Goal: Task Accomplishment & Management: Complete application form

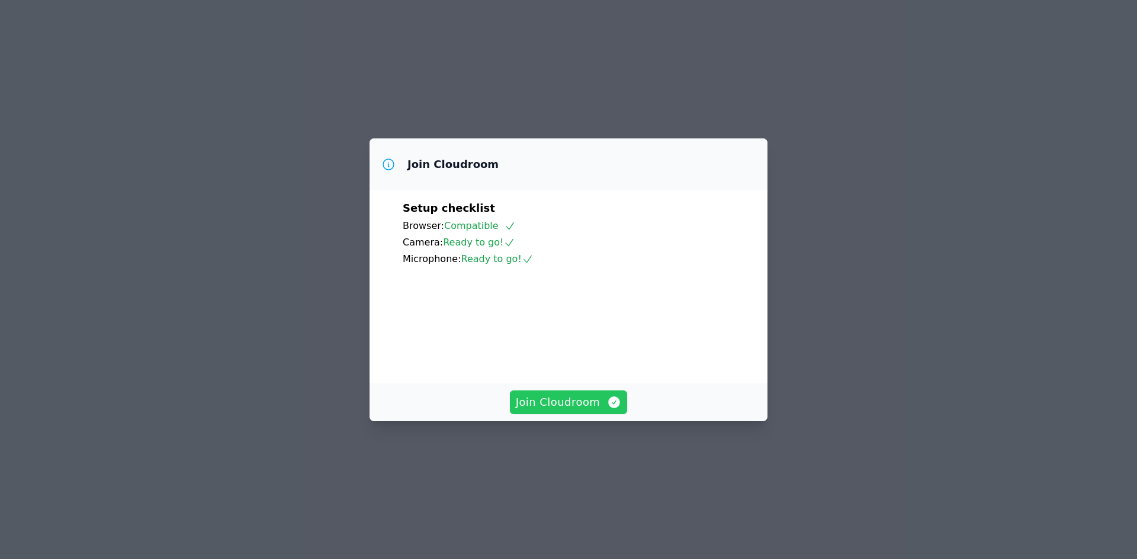
click at [572, 411] on span "Join Cloudroom" at bounding box center [569, 402] width 106 height 17
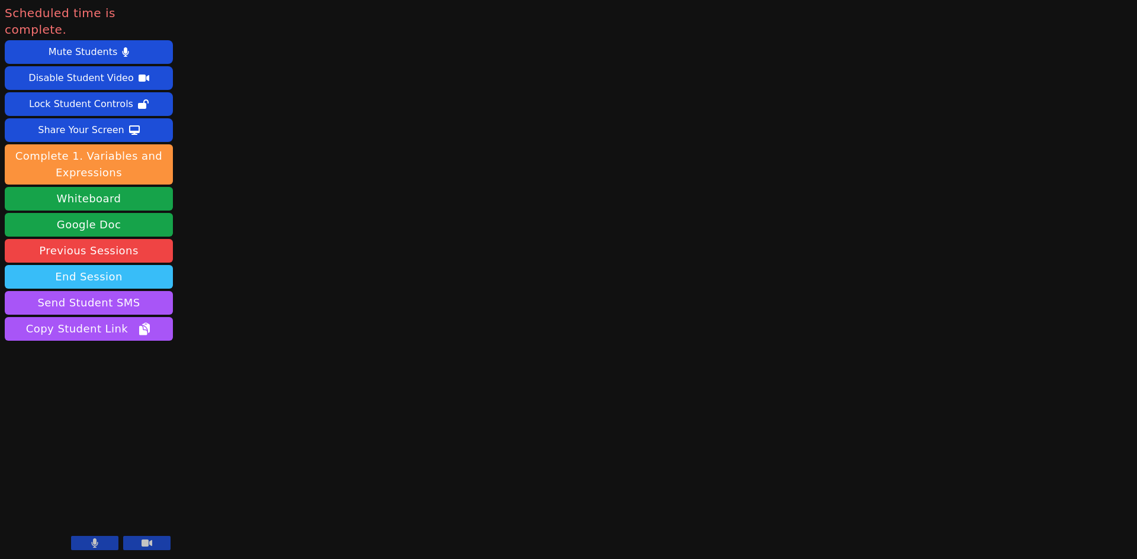
click at [137, 265] on button "End Session" at bounding box center [89, 277] width 168 height 24
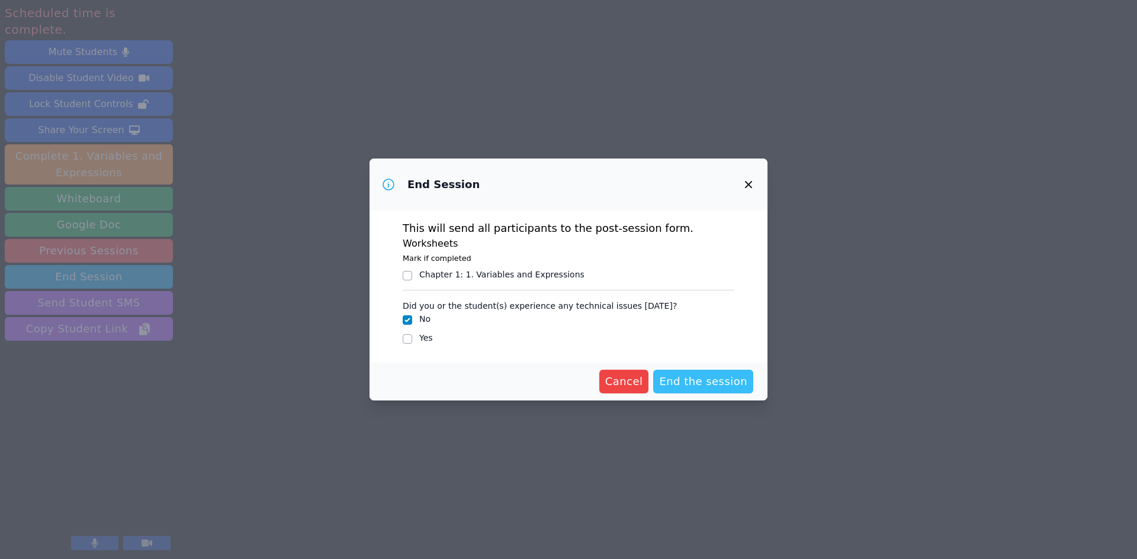
click at [705, 384] on span "End the session" at bounding box center [703, 382] width 88 height 17
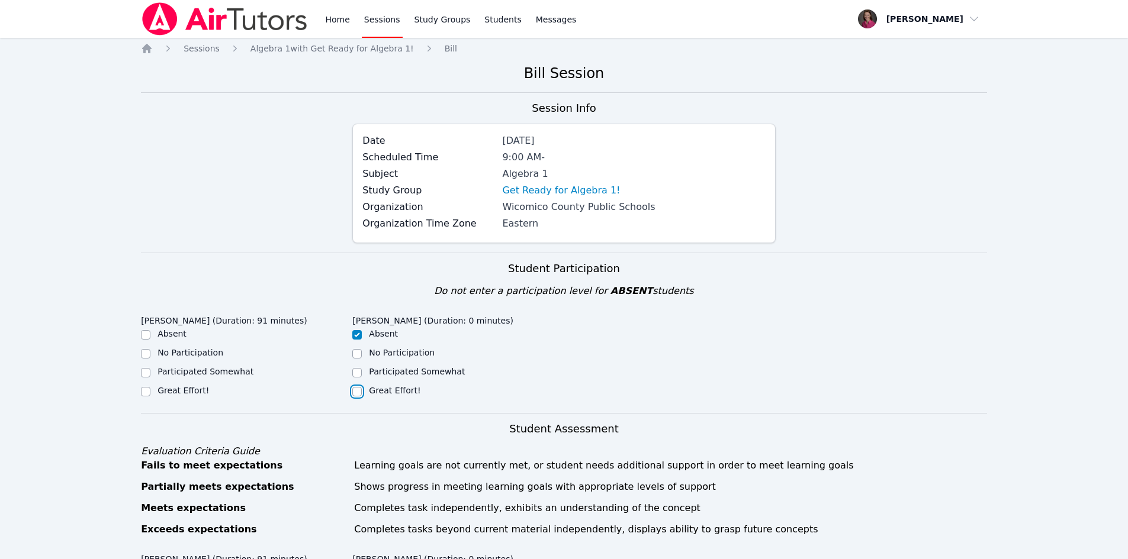
click at [353, 390] on input "Great Effort!" at bounding box center [356, 391] width 9 height 9
checkbox input "true"
checkbox input "false"
click at [143, 391] on input "Great Effort!" at bounding box center [145, 391] width 9 height 9
checkbox input "true"
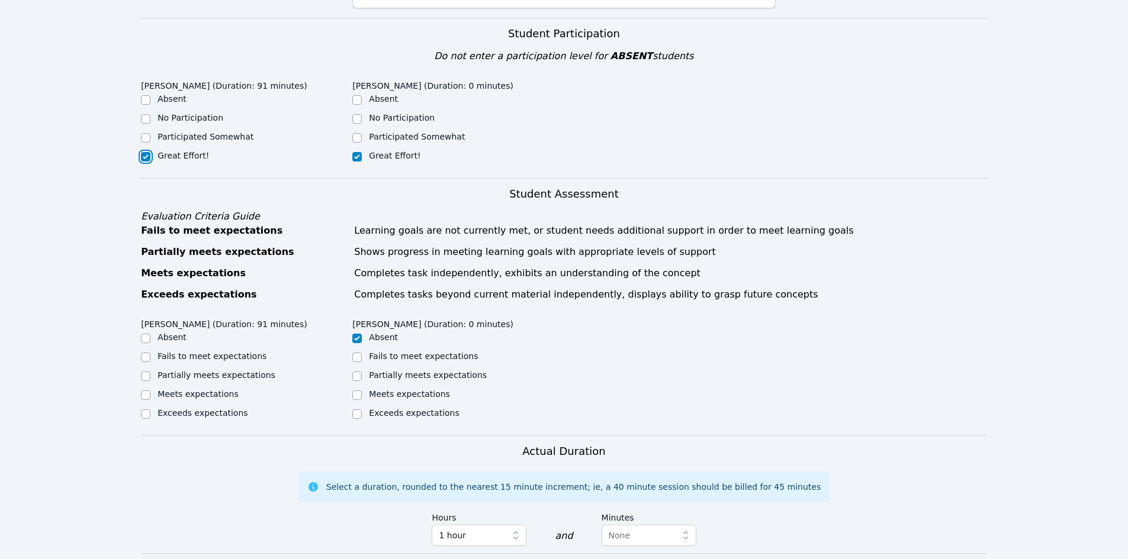
scroll to position [240, 0]
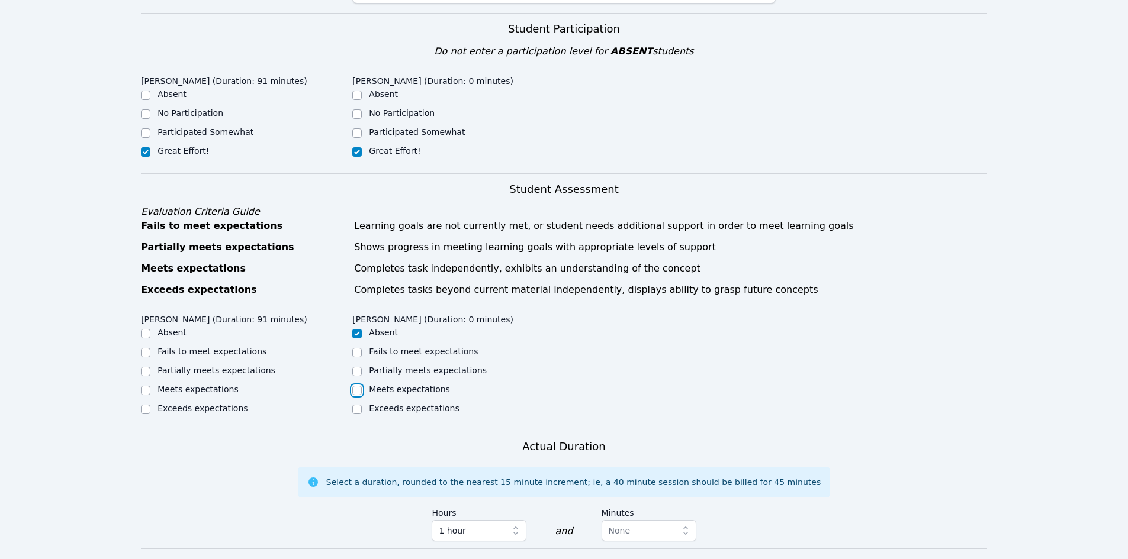
click at [361, 390] on input "Meets expectations" at bounding box center [356, 390] width 9 height 9
checkbox input "true"
checkbox input "false"
click at [141, 390] on input "Meets expectations" at bounding box center [145, 390] width 9 height 9
checkbox input "true"
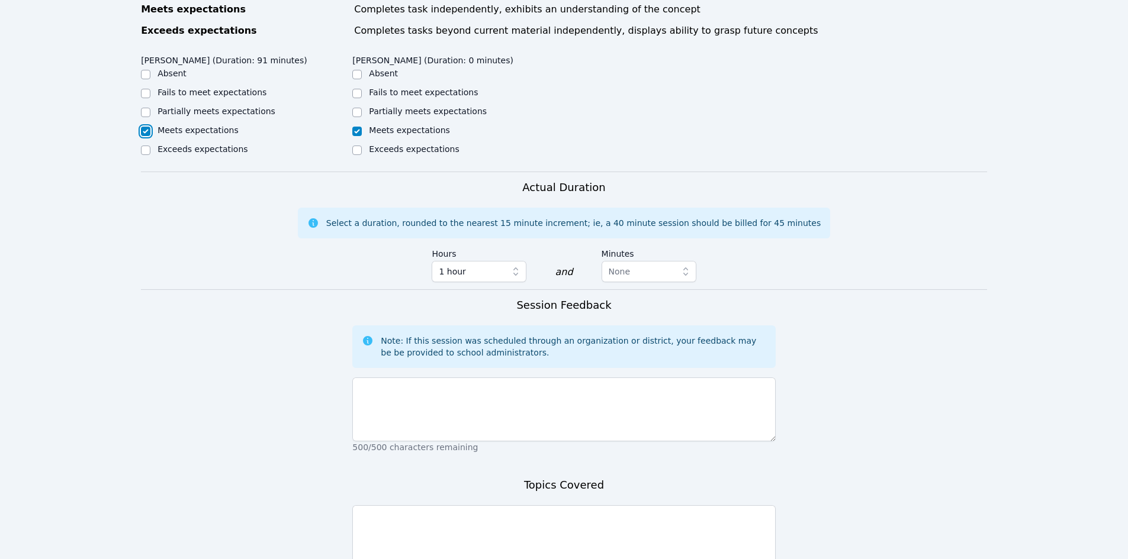
scroll to position [596, 0]
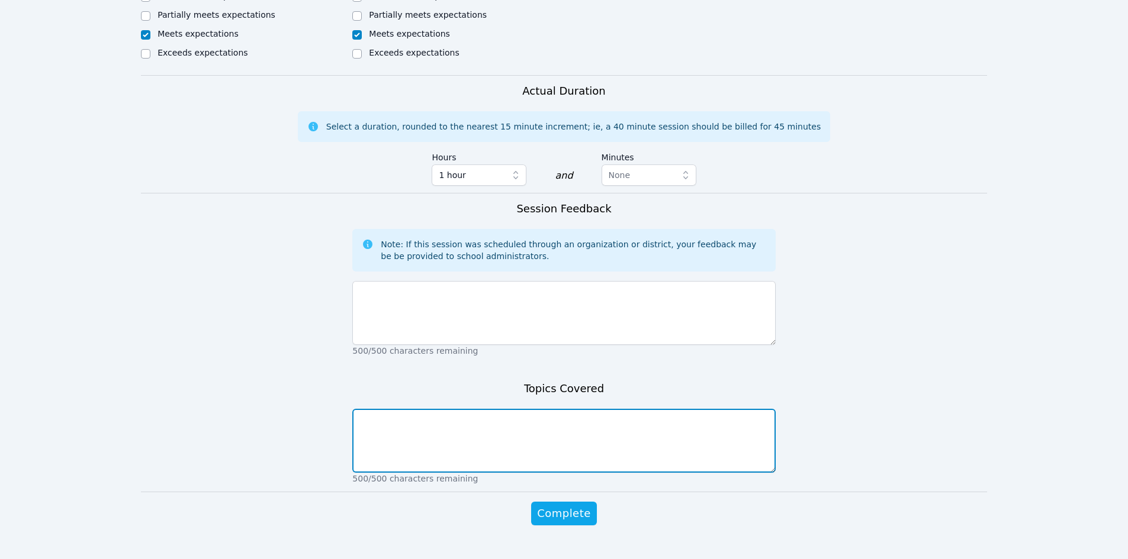
click at [573, 416] on textarea at bounding box center [563, 441] width 423 height 64
type textarea "W"
type textarea "A"
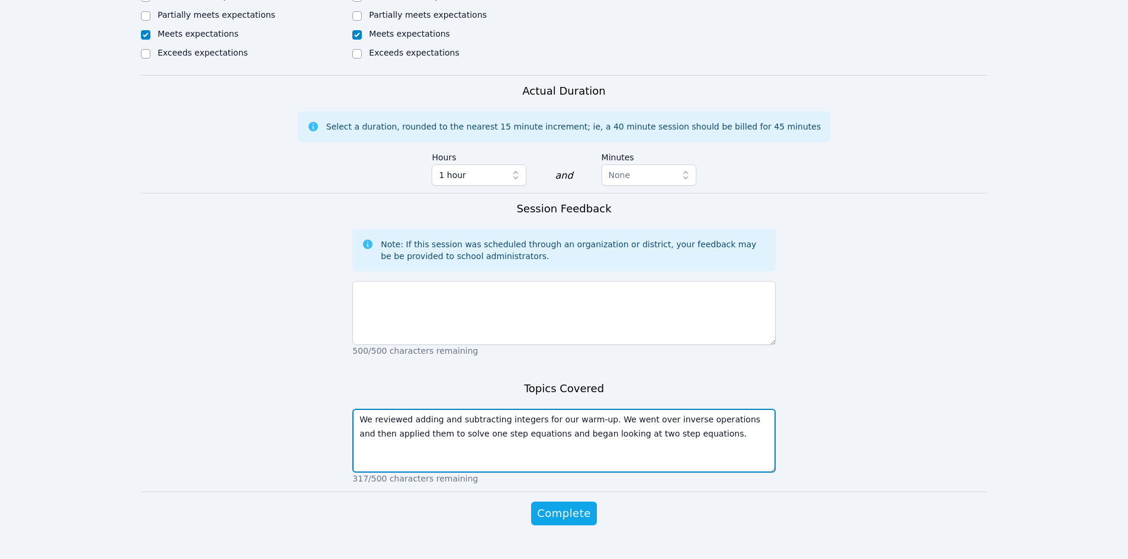
type textarea "We reviewed adding and subtracting integers for our warm-up. We went over inver…"
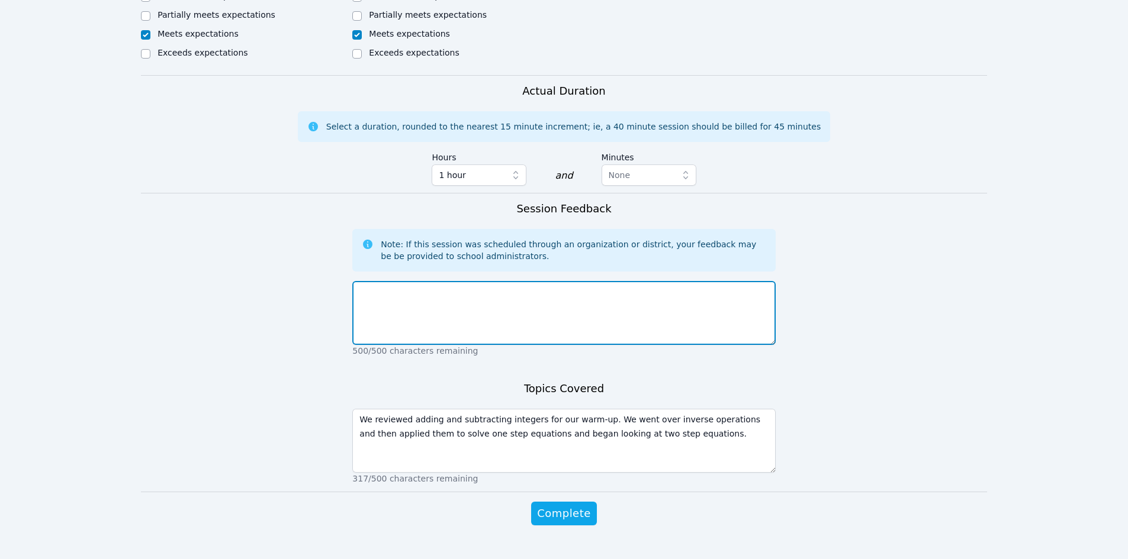
click at [482, 335] on textarea at bounding box center [563, 313] width 423 height 64
click at [516, 291] on textarea "[PERSON_NAME] was unable to connect to the cloudroom, so I" at bounding box center [563, 313] width 423 height 64
click at [495, 292] on textarea "[PERSON_NAME] was unable to connect to the cloudroom, so I" at bounding box center [563, 313] width 423 height 64
click at [599, 287] on textarea "[PERSON_NAME] was unable to connect to the Cloudroom, so I" at bounding box center [563, 313] width 423 height 64
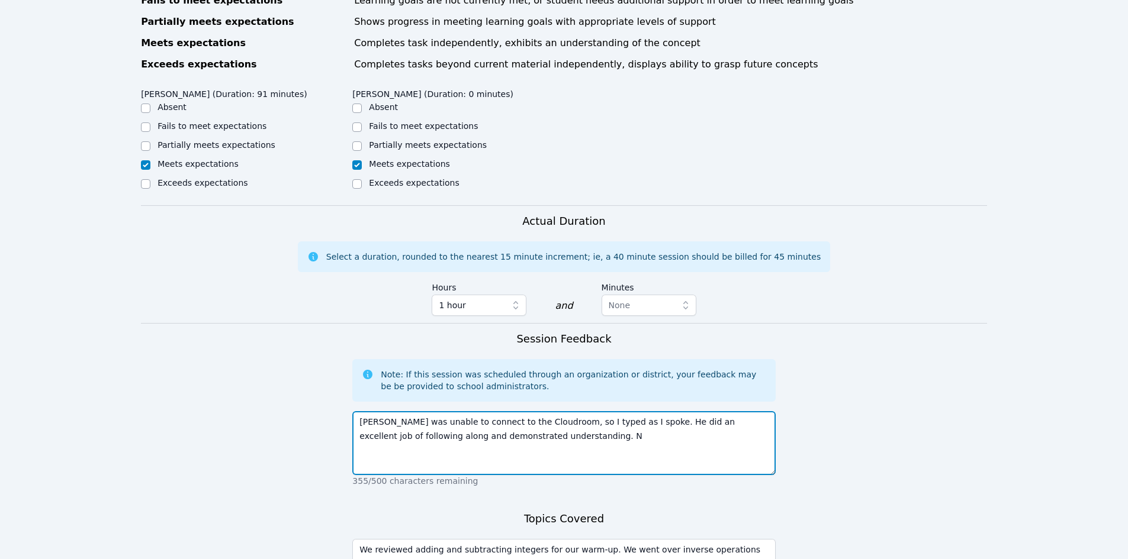
scroll to position [463, 0]
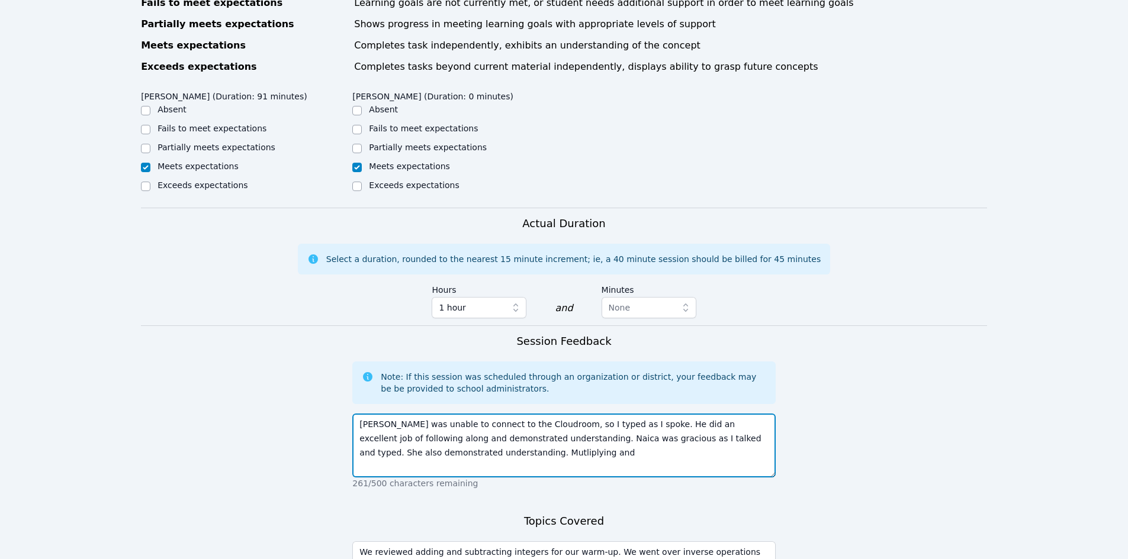
click at [439, 454] on textarea "[PERSON_NAME] was unable to connect to the Cloudroom, so I typed as I spoke. He…" at bounding box center [563, 446] width 423 height 64
click at [480, 450] on textarea "[PERSON_NAME] was unable to connect to the Cloudroom, so I typed as I spoke. He…" at bounding box center [563, 446] width 423 height 64
click at [509, 453] on textarea "[PERSON_NAME] was unable to connect to the Cloudroom, so I typed as I spoke. He…" at bounding box center [563, 446] width 423 height 64
click at [674, 450] on textarea "[PERSON_NAME] was unable to connect to the Cloudroom, so I typed as I spoke. He…" at bounding box center [563, 446] width 423 height 64
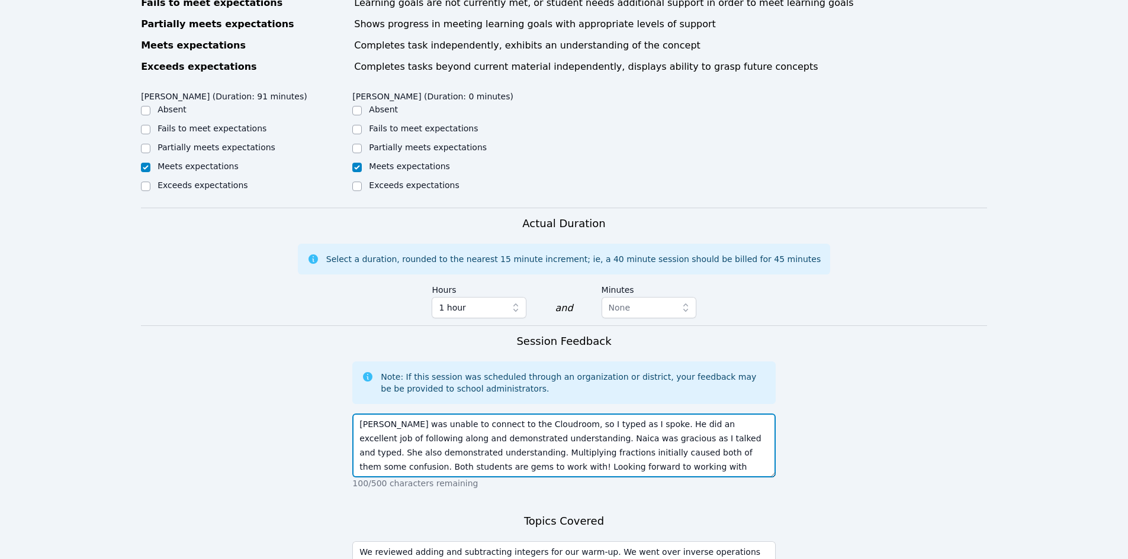
scroll to position [619, 0]
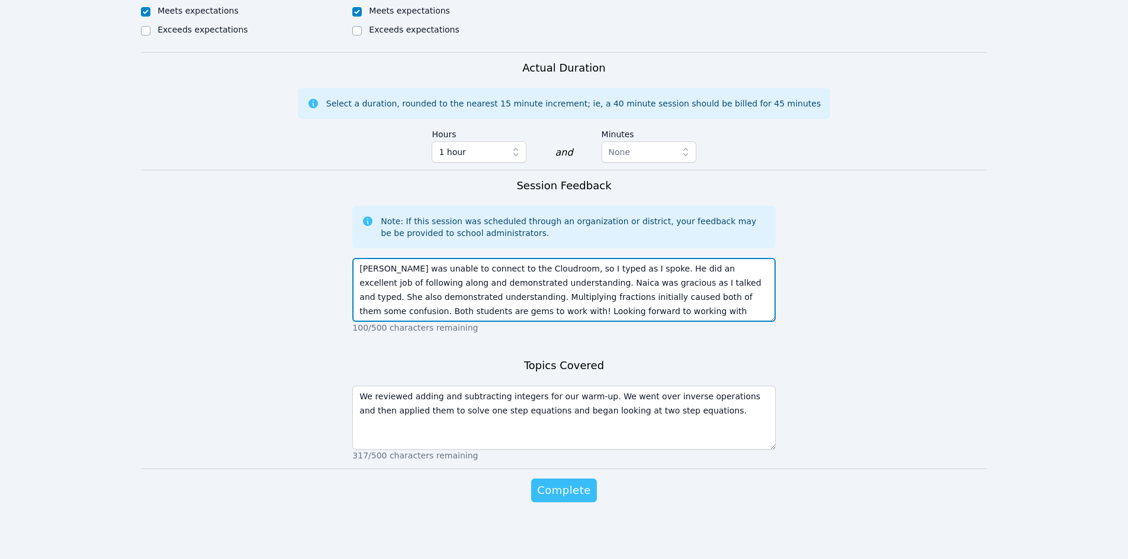
type textarea "[PERSON_NAME] was unable to connect to the Cloudroom, so I typed as I spoke. He…"
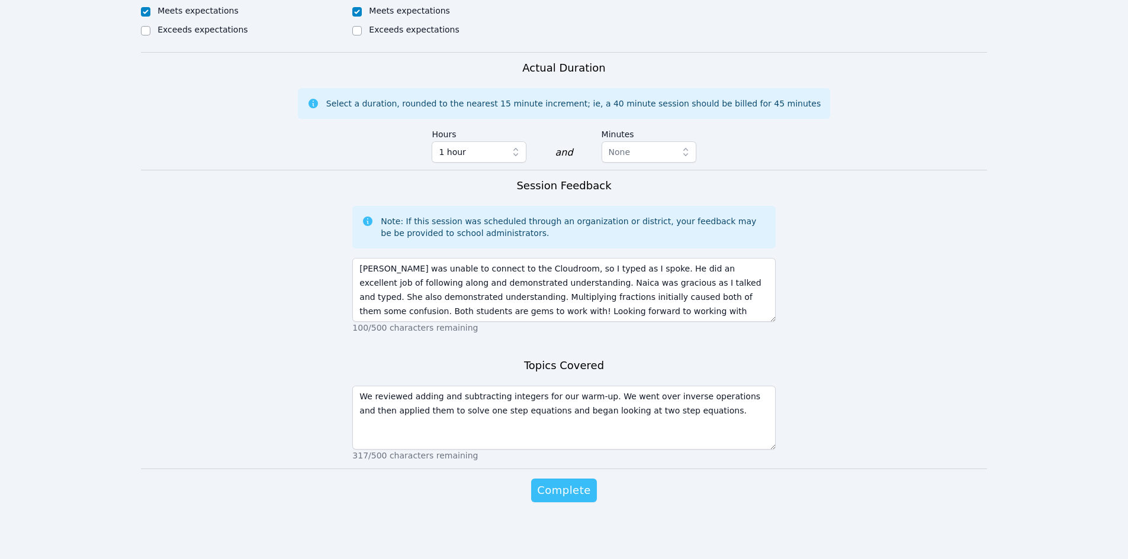
click at [559, 487] on span "Complete" at bounding box center [563, 490] width 53 height 17
